Goal: Task Accomplishment & Management: Complete application form

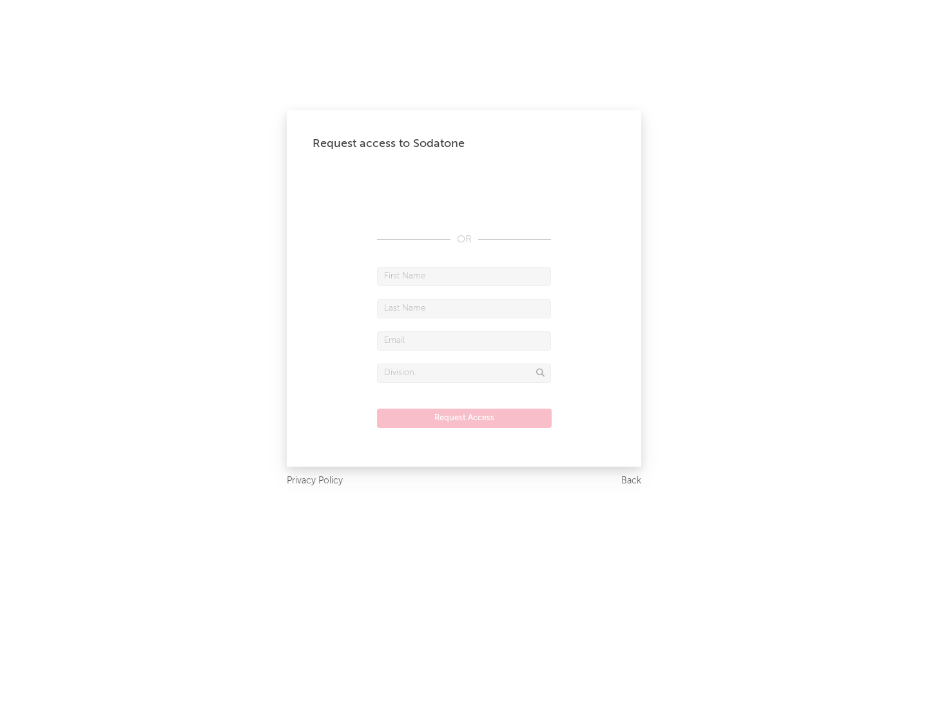
click at [464, 276] on input "text" at bounding box center [464, 276] width 174 height 19
type input "[PERSON_NAME]"
click at [464, 308] on input "text" at bounding box center [464, 308] width 174 height 19
type input "[PERSON_NAME]"
click at [464, 340] on input "text" at bounding box center [464, 340] width 174 height 19
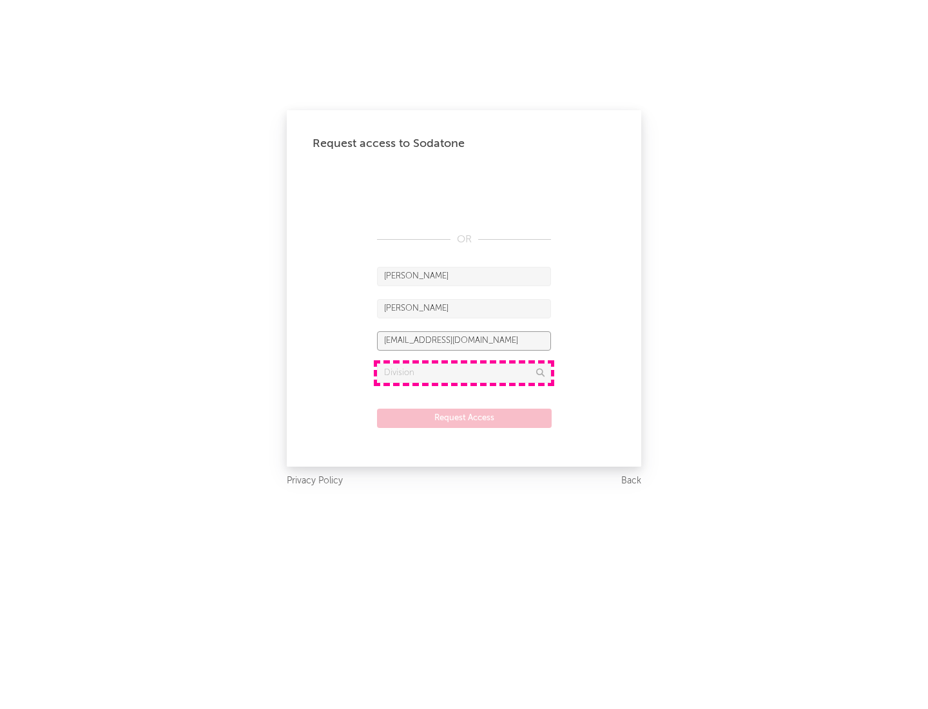
type input "[EMAIL_ADDRESS][DOMAIN_NAME]"
click at [464, 372] on input "text" at bounding box center [464, 372] width 174 height 19
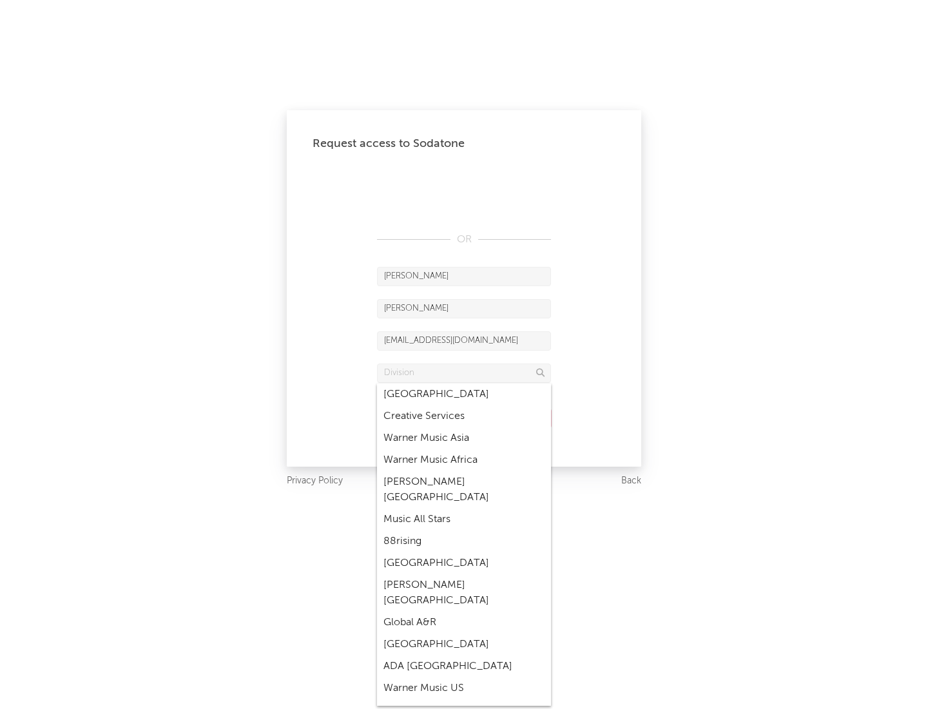
click at [464, 508] on div "Music All Stars" at bounding box center [464, 519] width 174 height 22
type input "Music All Stars"
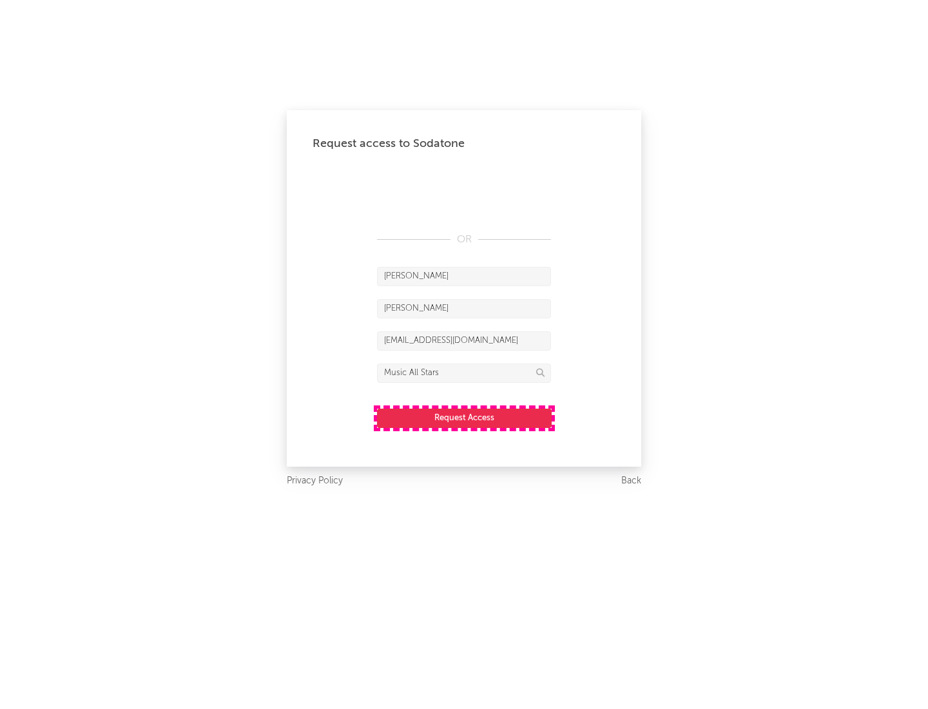
click at [464, 418] on button "Request Access" at bounding box center [464, 418] width 175 height 19
